Goal: Information Seeking & Learning: Learn about a topic

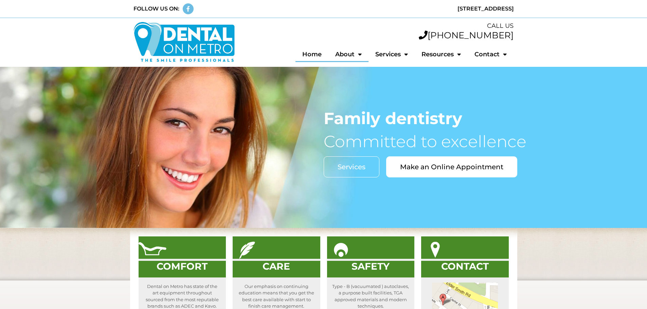
click at [348, 53] on link "About" at bounding box center [348, 55] width 40 height 16
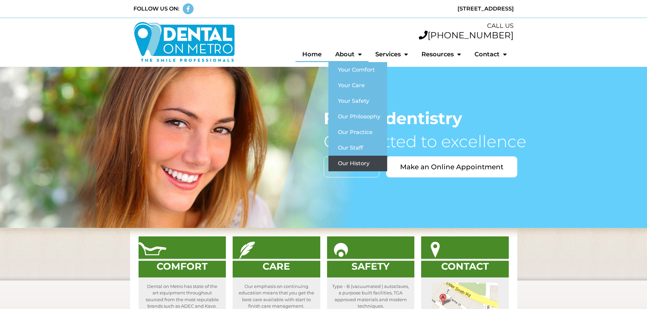
click at [347, 160] on link "Our History" at bounding box center [357, 164] width 59 height 16
click at [349, 54] on link "About" at bounding box center [348, 55] width 40 height 16
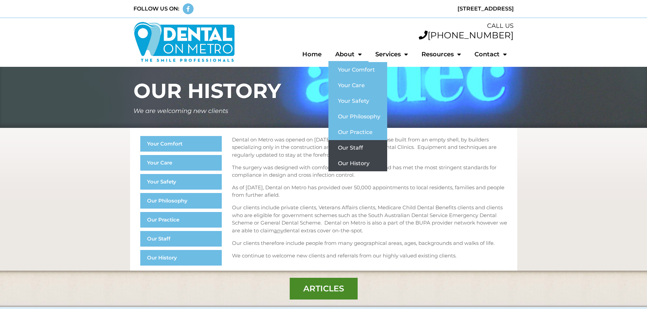
click at [352, 145] on link "Our Staff" at bounding box center [357, 148] width 59 height 16
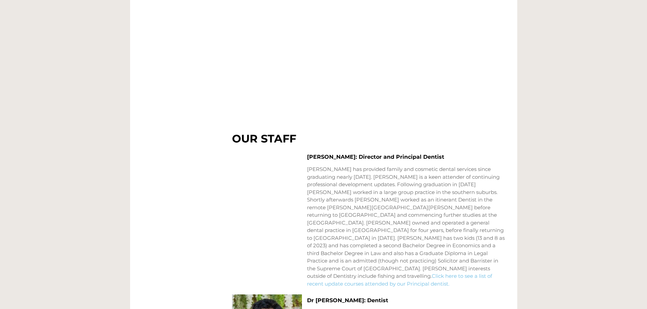
scroll to position [258, 0]
